Goal: Information Seeking & Learning: Learn about a topic

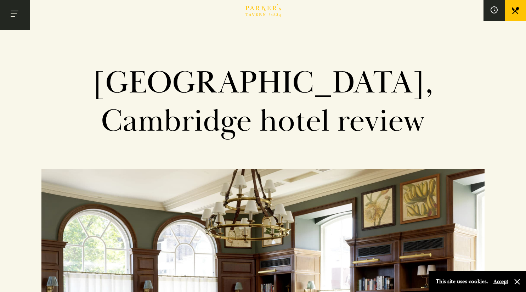
click at [18, 14] on button "Toggle navigation" at bounding box center [15, 15] width 30 height 30
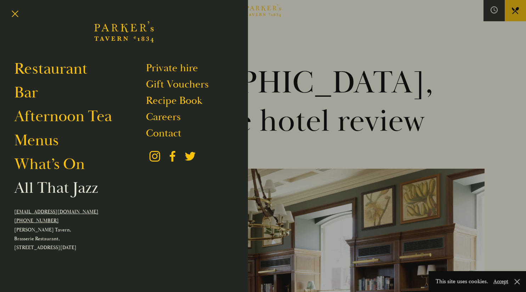
click at [68, 192] on link "All That Jazz" at bounding box center [56, 188] width 84 height 20
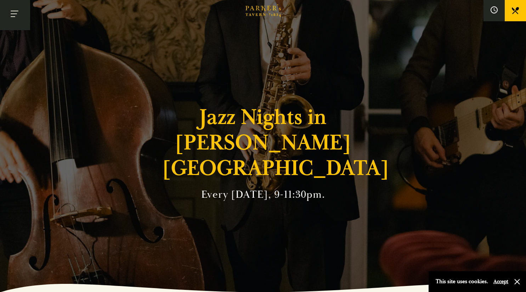
click at [19, 16] on button "Toggle navigation" at bounding box center [15, 15] width 30 height 30
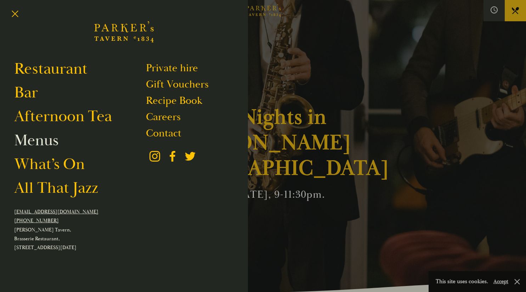
click at [44, 147] on link "Menus" at bounding box center [36, 140] width 44 height 20
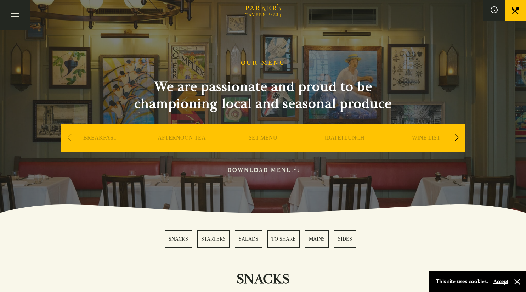
click at [260, 138] on link "SET MENU" at bounding box center [263, 148] width 29 height 28
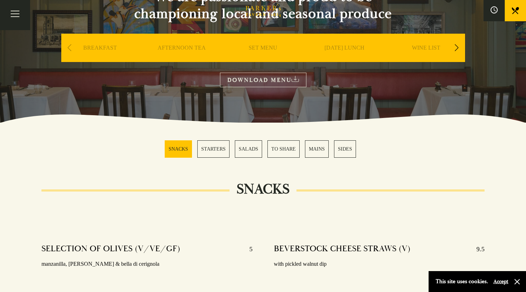
scroll to position [93, 0]
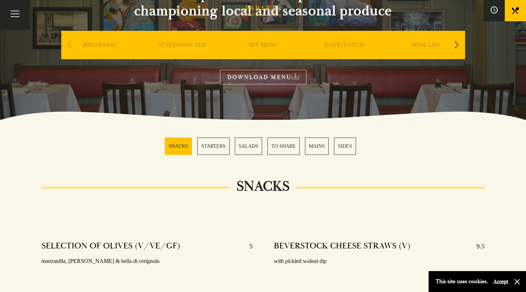
click at [182, 148] on link "SNACKS" at bounding box center [178, 145] width 27 height 17
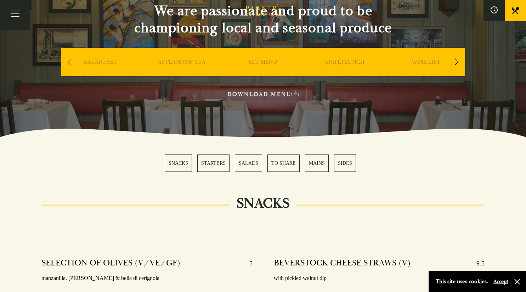
scroll to position [35, 0]
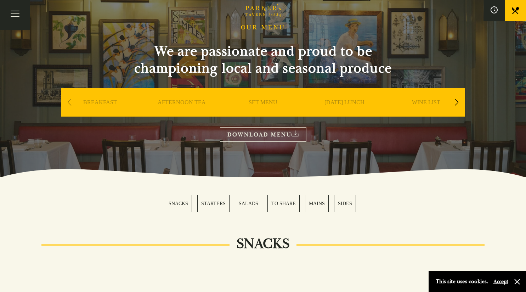
click at [298, 135] on icon at bounding box center [295, 133] width 7 height 6
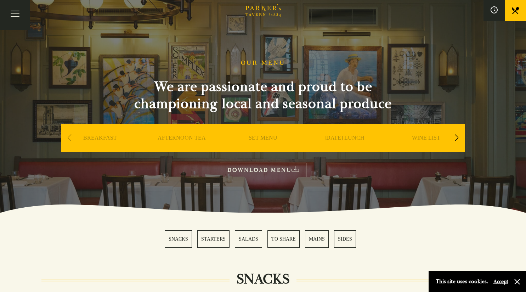
scroll to position [0, 0]
click at [494, 8] on icon at bounding box center [494, 10] width 8 height 8
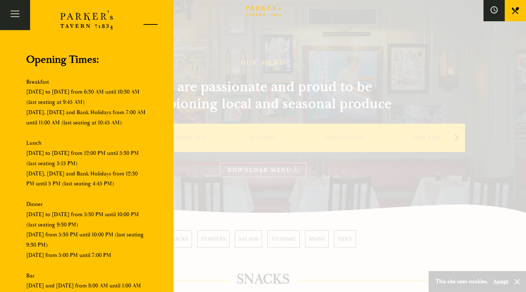
click at [147, 23] on div at bounding box center [148, 26] width 30 height 30
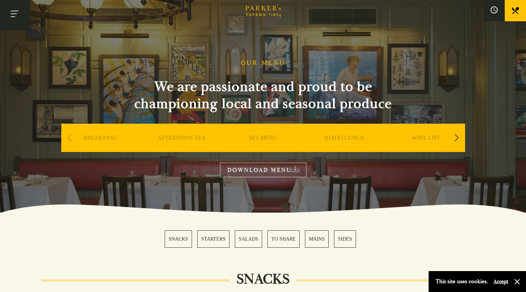
click at [21, 15] on button "Toggle navigation" at bounding box center [15, 15] width 30 height 30
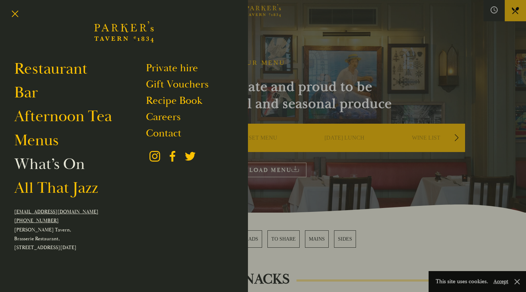
click at [64, 168] on link "What’s On" at bounding box center [49, 164] width 70 height 20
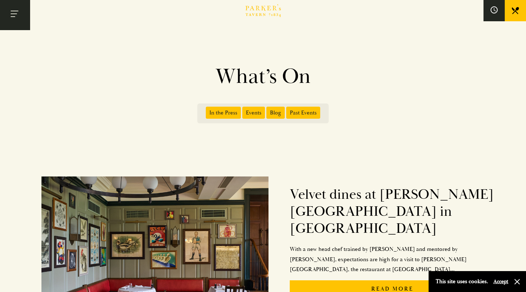
click at [21, 16] on button "Toggle navigation" at bounding box center [15, 15] width 30 height 30
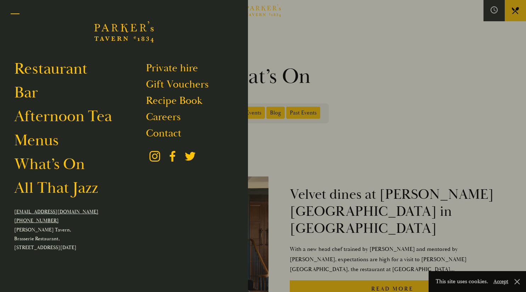
click at [15, 15] on button "Toggle navigation" at bounding box center [15, 15] width 30 height 30
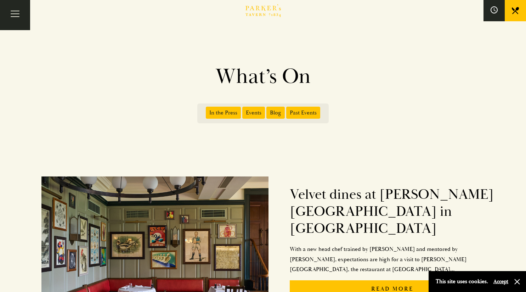
click at [123, 61] on div "What’s On In the Press Events Blog Past Events" at bounding box center [263, 83] width 526 height 166
click at [19, 14] on button "Toggle navigation" at bounding box center [15, 15] width 30 height 30
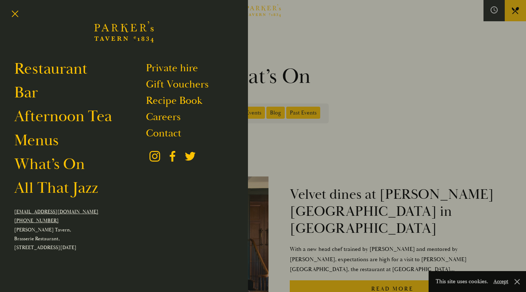
click at [299, 70] on div at bounding box center [263, 146] width 526 height 292
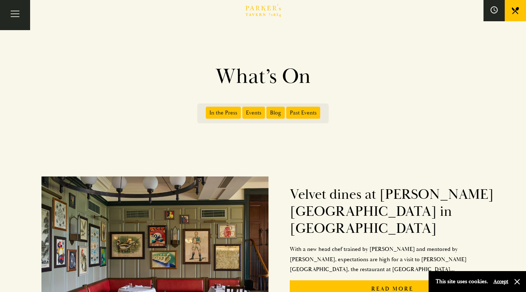
click at [511, 15] on link at bounding box center [515, 10] width 21 height 21
